Goal: Information Seeking & Learning: Learn about a topic

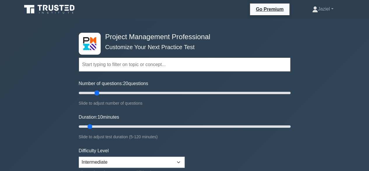
drag, startPoint x: 84, startPoint y: 94, endPoint x: 98, endPoint y: 92, distance: 14.0
type input "20"
click at [98, 92] on input "Number of questions: 20 questions" at bounding box center [185, 92] width 212 height 7
drag, startPoint x: 90, startPoint y: 128, endPoint x: 113, endPoint y: 127, distance: 22.5
click at [113, 127] on input "Duration: 25 minutes" at bounding box center [185, 126] width 212 height 7
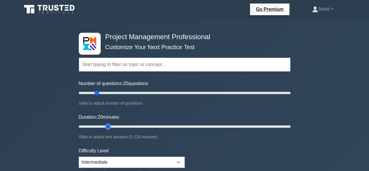
type input "25"
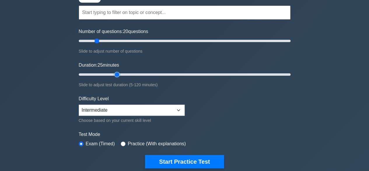
scroll to position [52, 0]
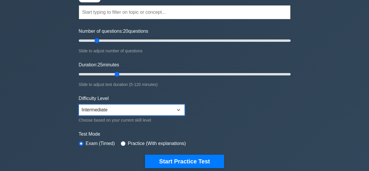
click at [115, 105] on select "Beginner Intermediate Expert" at bounding box center [132, 109] width 106 height 11
click at [169, 108] on select "Beginner Intermediate Expert" at bounding box center [132, 109] width 106 height 11
click at [121, 144] on div "Practice (With explanations)" at bounding box center [153, 143] width 65 height 7
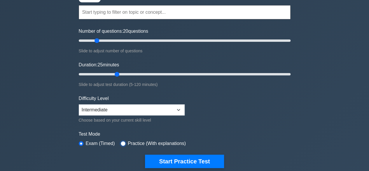
click at [121, 141] on input "radio" at bounding box center [123, 143] width 5 height 5
radio input "true"
click at [83, 142] on input "radio" at bounding box center [81, 143] width 5 height 5
radio input "true"
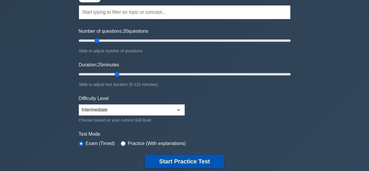
click at [165, 161] on button "Start Practice Test" at bounding box center [184, 160] width 79 height 13
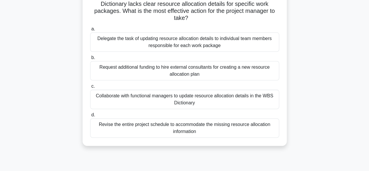
scroll to position [55, 0]
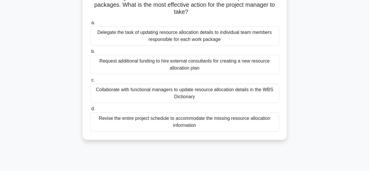
click at [209, 123] on div "Revise the entire project schedule to accommodate the missing resource allocati…" at bounding box center [184, 121] width 189 height 19
click at [90, 110] on input "d. Revise the entire project schedule to accommodate the missing resource alloc…" at bounding box center [90, 109] width 0 height 4
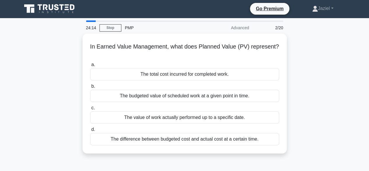
scroll to position [0, 0]
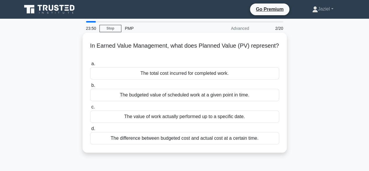
click at [212, 99] on div "The budgeted value of scheduled work at a given point in time." at bounding box center [184, 95] width 189 height 12
click at [90, 87] on input "b. The budgeted value of scheduled work at a given point in time." at bounding box center [90, 85] width 0 height 4
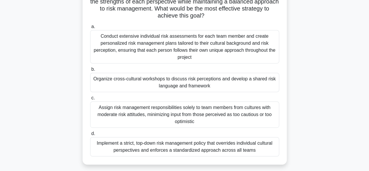
scroll to position [86, 0]
click at [178, 83] on div "Organize cross-cultural workshops to discuss risk perceptions and develop a sha…" at bounding box center [184, 81] width 189 height 19
click at [90, 71] on input "b. Organize cross-cultural workshops to discuss risk perceptions and develop a …" at bounding box center [90, 69] width 0 height 4
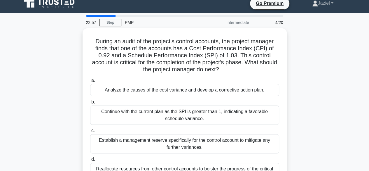
scroll to position [0, 0]
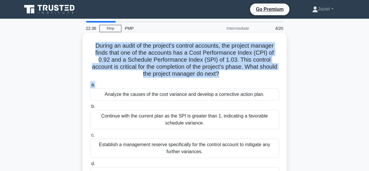
drag, startPoint x: 92, startPoint y: 45, endPoint x: 232, endPoint y: 81, distance: 144.5
click at [232, 81] on div "During an audit of the project's control accounts, the project manager finds th…" at bounding box center [184, 113] width 199 height 157
copy div "During an audit of the project's control accounts, the project manager finds th…"
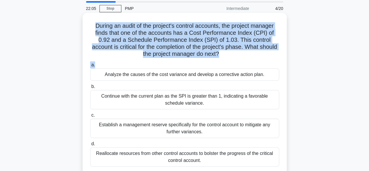
scroll to position [24, 0]
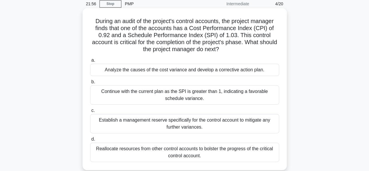
click at [176, 72] on div "Analyze the causes of the cost variance and develop a corrective action plan." at bounding box center [184, 70] width 189 height 12
click at [90, 62] on input "a. Analyze the causes of the cost variance and develop a corrective action plan." at bounding box center [90, 60] width 0 height 4
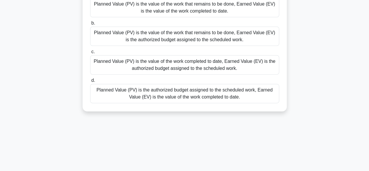
scroll to position [69, 0]
click at [220, 98] on div "Planned Value (PV) is the authorized budget assigned to the scheduled work, Ear…" at bounding box center [184, 92] width 189 height 19
click at [90, 82] on input "d. Planned Value (PV) is the authorized budget assigned to the scheduled work, …" at bounding box center [90, 80] width 0 height 4
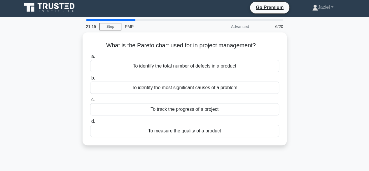
scroll to position [0, 0]
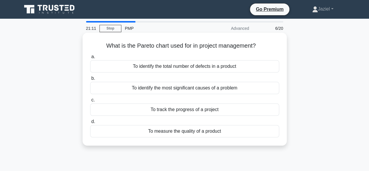
click at [172, 46] on h5 "What is the Pareto chart used for in project management? .spinner_0XTQ{transfor…" at bounding box center [185, 46] width 190 height 8
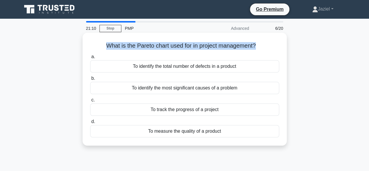
click at [172, 46] on h5 "What is the Pareto chart used for in project management? .spinner_0XTQ{transfor…" at bounding box center [185, 46] width 190 height 8
copy div "What is the Pareto chart used for in project management? .spinner_0XTQ{transfor…"
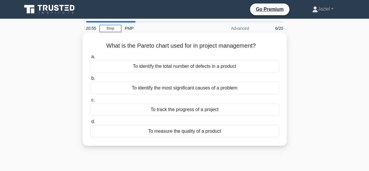
click at [183, 92] on div "To identify the most significant causes of a problem" at bounding box center [184, 88] width 189 height 12
click at [90, 80] on input "b. To identify the most significant causes of a problem" at bounding box center [90, 78] width 0 height 4
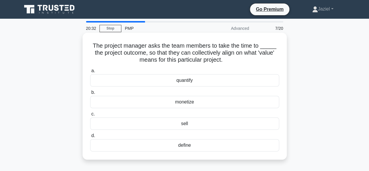
click at [188, 144] on div "define" at bounding box center [184, 145] width 189 height 12
click at [90, 137] on input "d. define" at bounding box center [90, 136] width 0 height 4
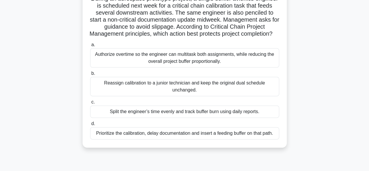
scroll to position [47, 0]
click at [151, 117] on div "Split the engineer’s time evenly and track buffer burn using daily reports." at bounding box center [184, 111] width 189 height 12
click at [90, 103] on input "c. Split the engineer’s time evenly and track buffer burn using daily reports." at bounding box center [90, 102] width 0 height 4
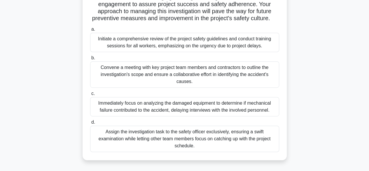
scroll to position [131, 0]
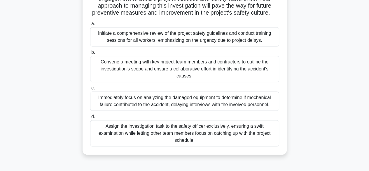
click at [156, 76] on div "Convene a meeting with key project team members and contractors to outline the …" at bounding box center [184, 69] width 189 height 26
click at [90, 54] on input "b. Convene a meeting with key project team members and contractors to outline t…" at bounding box center [90, 52] width 0 height 4
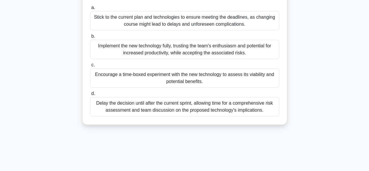
scroll to position [86, 0]
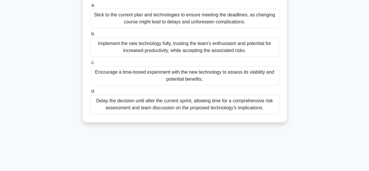
click at [221, 78] on div "Encourage a time-boxed experiment with the new technology to assess its viabili…" at bounding box center [184, 75] width 189 height 19
click at [90, 64] on input "c. Encourage a time-boxed experiment with the new technology to assess its viab…" at bounding box center [90, 63] width 0 height 4
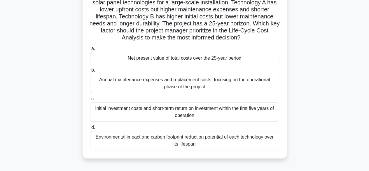
scroll to position [56, 0]
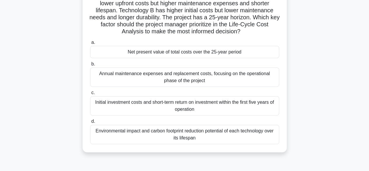
click at [211, 102] on div "Initial investment costs and short-term return on investment within the first f…" at bounding box center [184, 105] width 189 height 19
click at [90, 94] on input "c. Initial investment costs and short-term return on investment within the firs…" at bounding box center [90, 93] width 0 height 4
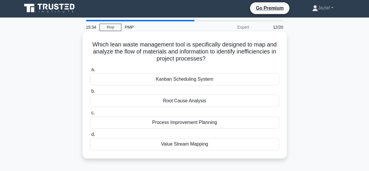
scroll to position [0, 0]
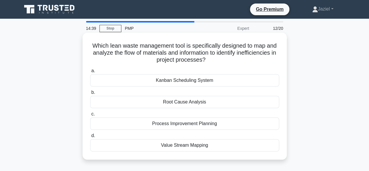
click at [192, 122] on div "Process Improvement Planning" at bounding box center [184, 123] width 189 height 12
click at [90, 116] on input "c. Process Improvement Planning" at bounding box center [90, 114] width 0 height 4
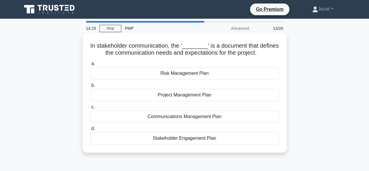
click at [184, 139] on div "Stakeholder Engagement Plan" at bounding box center [184, 138] width 189 height 12
click at [90, 130] on input "d. Stakeholder Engagement Plan" at bounding box center [90, 129] width 0 height 4
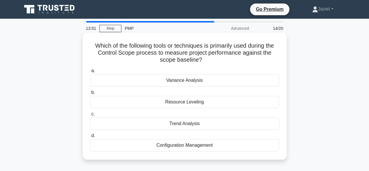
click at [160, 54] on h5 "Which of the following tools or techniques is primarily used during the Control…" at bounding box center [185, 53] width 190 height 22
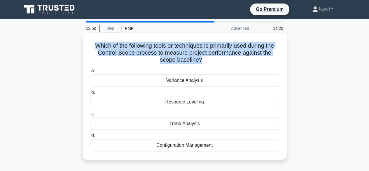
click at [160, 54] on h5 "Which of the following tools or techniques is primarily used during the Control…" at bounding box center [185, 53] width 190 height 22
copy div "Which of the following tools or techniques is primarily used during the Control…"
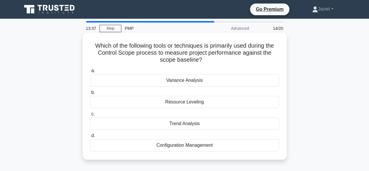
click at [164, 81] on div "Variance Analysis" at bounding box center [184, 80] width 189 height 12
click at [90, 73] on input "a. Variance Analysis" at bounding box center [90, 71] width 0 height 4
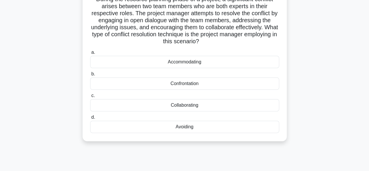
scroll to position [47, 0]
click at [199, 103] on div "Collaborating" at bounding box center [184, 105] width 189 height 12
click at [90, 97] on input "c. Collaborating" at bounding box center [90, 95] width 0 height 4
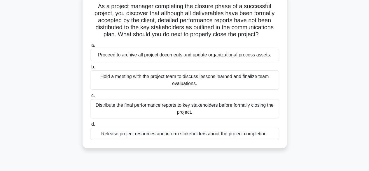
scroll to position [40, 0]
click at [178, 108] on div "Distribute the final performance reports to key stakeholders before formally cl…" at bounding box center [184, 108] width 189 height 19
click at [90, 97] on input "c. Distribute the final performance reports to key stakeholders before formally…" at bounding box center [90, 95] width 0 height 4
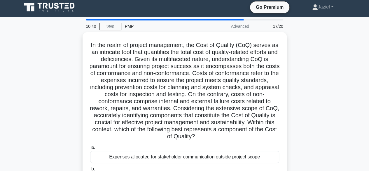
scroll to position [2, 0]
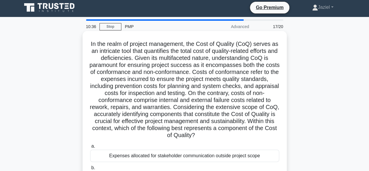
drag, startPoint x: 87, startPoint y: 44, endPoint x: 252, endPoint y: 133, distance: 187.4
click at [252, 133] on div "In the realm of project management, the Cost of Quality (CoQ) serves as an intr…" at bounding box center [184, 132] width 199 height 199
copy h5 "In the realm of project management, the Cost of Quality (CoQ) serves as an intr…"
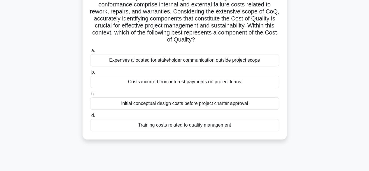
scroll to position [97, 0]
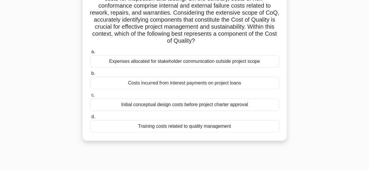
click at [290, 126] on div "In the realm of project management, the Cost of Quality (CoQ) serves as an intr…" at bounding box center [184, 42] width 332 height 210
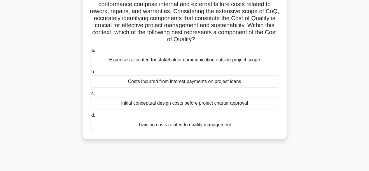
click at [216, 126] on div "Training costs related to quality management" at bounding box center [184, 124] width 189 height 12
click at [90, 117] on input "d. Training costs related to quality management" at bounding box center [90, 115] width 0 height 4
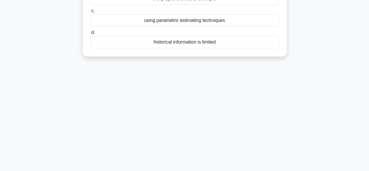
scroll to position [0, 0]
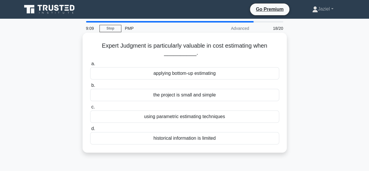
click at [173, 141] on div "historical information is limited" at bounding box center [184, 138] width 189 height 12
click at [90, 130] on input "d. historical information is limited" at bounding box center [90, 129] width 0 height 4
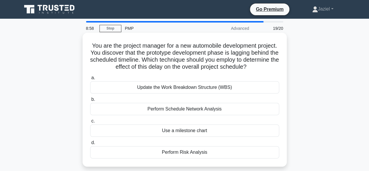
click at [125, 59] on h5 "You are the project manager for a new automobile development project. You disco…" at bounding box center [185, 56] width 190 height 29
click at [199, 60] on h5 "You are the project manager for a new automobile development project. You disco…" at bounding box center [185, 56] width 190 height 29
click at [198, 106] on div "Perform Schedule Network Analysis" at bounding box center [184, 109] width 189 height 12
click at [90, 101] on input "b. Perform Schedule Network Analysis" at bounding box center [90, 99] width 0 height 4
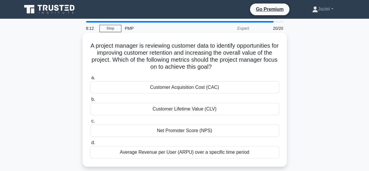
click at [216, 109] on div "Customer Lifetime Value (CLV)" at bounding box center [184, 109] width 189 height 12
click at [90, 101] on input "b. Customer Lifetime Value (CLV)" at bounding box center [90, 99] width 0 height 4
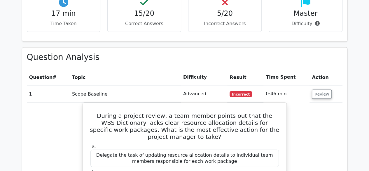
scroll to position [562, 0]
click at [322, 90] on button "Review" at bounding box center [322, 94] width 20 height 9
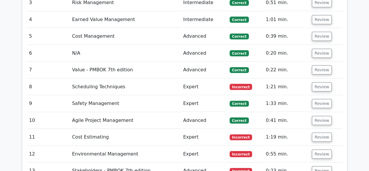
scroll to position [687, 0]
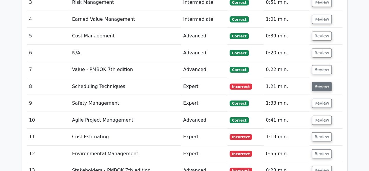
click at [321, 82] on button "Review" at bounding box center [322, 86] width 20 height 9
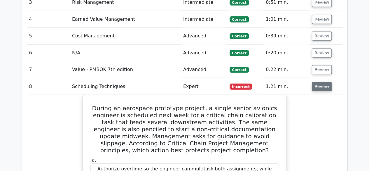
click at [321, 82] on button "Review" at bounding box center [322, 86] width 20 height 9
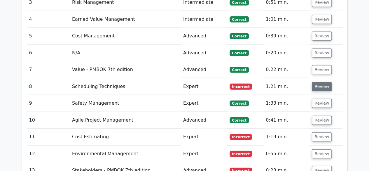
click at [321, 82] on button "Review" at bounding box center [322, 86] width 20 height 9
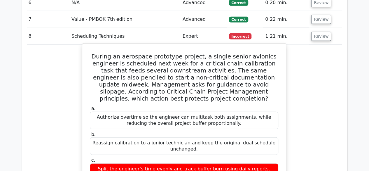
scroll to position [0, 0]
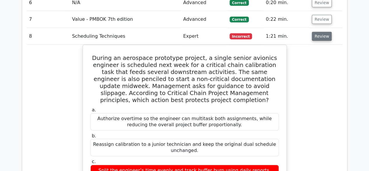
click at [320, 32] on button "Review" at bounding box center [322, 36] width 20 height 9
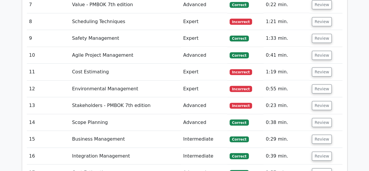
scroll to position [752, 0]
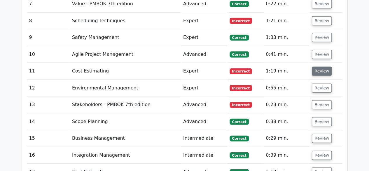
click at [322, 66] on button "Review" at bounding box center [322, 70] width 20 height 9
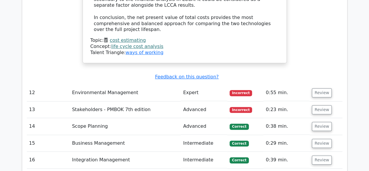
scroll to position [1184, 0]
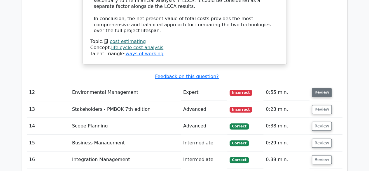
click at [320, 88] on button "Review" at bounding box center [322, 92] width 20 height 9
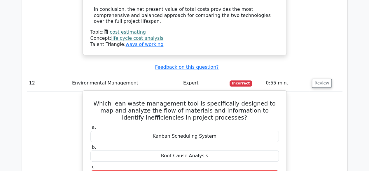
scroll to position [1194, 0]
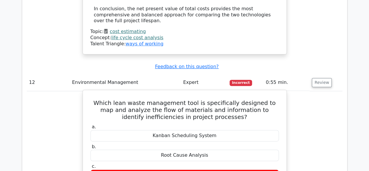
click at [194, 99] on h5 "Which lean waste management tool is specifically designed to map and analyze th…" at bounding box center [185, 109] width 190 height 21
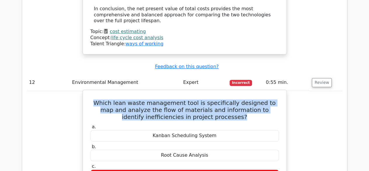
click at [194, 99] on h5 "Which lean waste management tool is specifically designed to map and analyze th…" at bounding box center [185, 109] width 190 height 21
copy div "Which lean waste management tool is specifically designed to map and analyze th…"
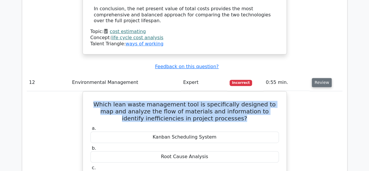
click at [324, 78] on button "Review" at bounding box center [322, 82] width 20 height 9
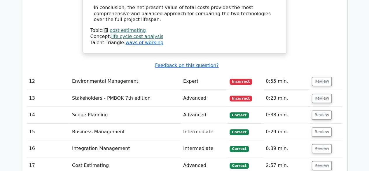
scroll to position [1196, 0]
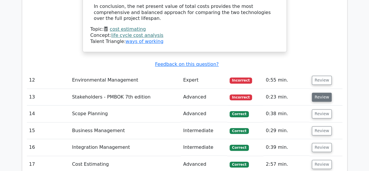
click at [316, 92] on button "Review" at bounding box center [322, 96] width 20 height 9
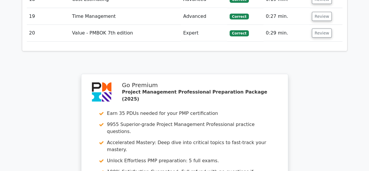
scroll to position [1812, 0]
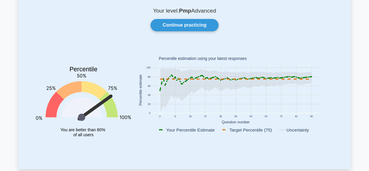
scroll to position [39, 0]
click at [160, 77] on icon at bounding box center [160, 90] width 0 height 49
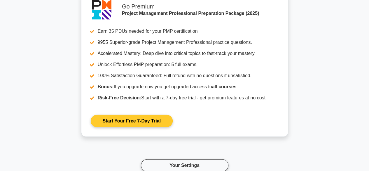
scroll to position [898, 0]
